Goal: Task Accomplishment & Management: Use online tool/utility

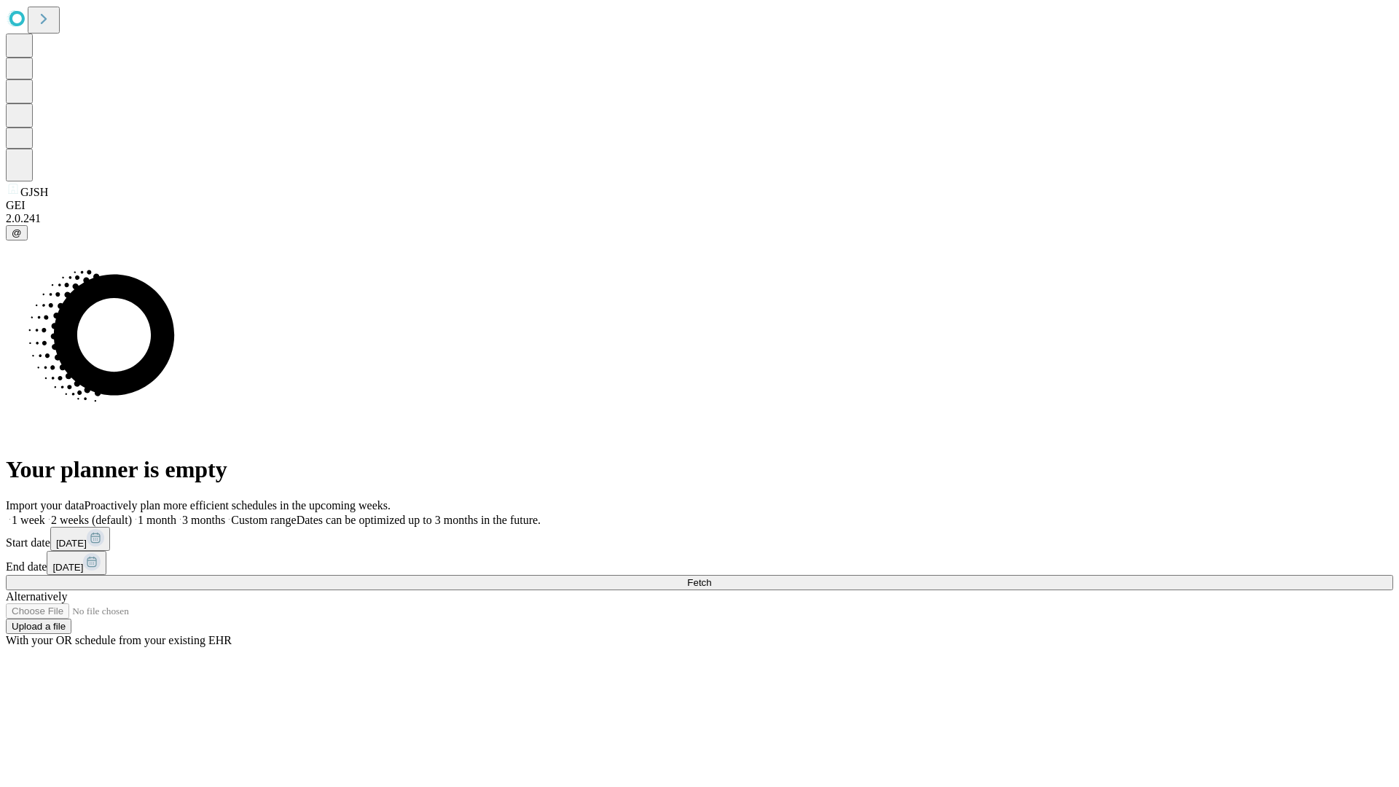
click at [711, 577] on span "Fetch" at bounding box center [699, 582] width 24 height 11
